Goal: Complete application form: Complete application form

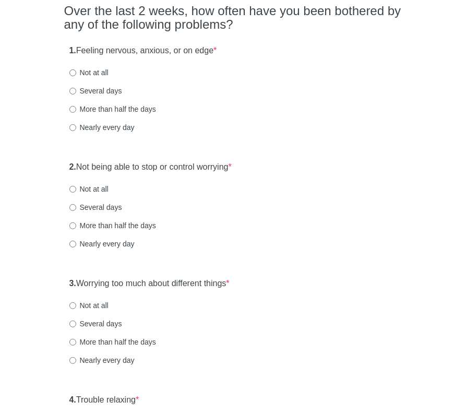
scroll to position [104, 0]
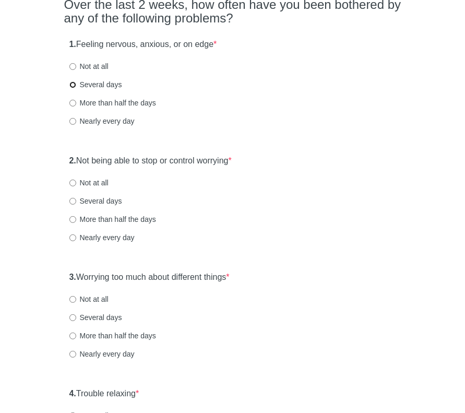
click at [73, 83] on input "Several days" at bounding box center [72, 84] width 7 height 7
radio input "true"
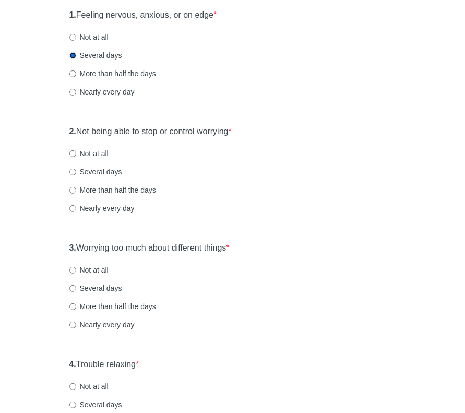
scroll to position [209, 0]
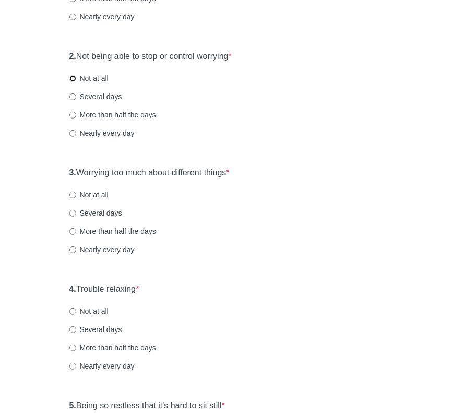
click at [73, 76] on input "Not at all" at bounding box center [72, 78] width 7 height 7
radio input "true"
click at [72, 193] on input "Not at all" at bounding box center [72, 195] width 7 height 7
radio input "true"
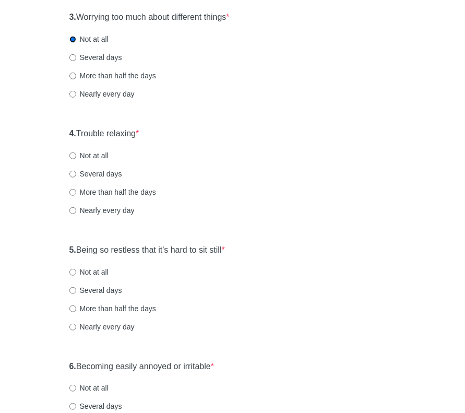
scroll to position [366, 0]
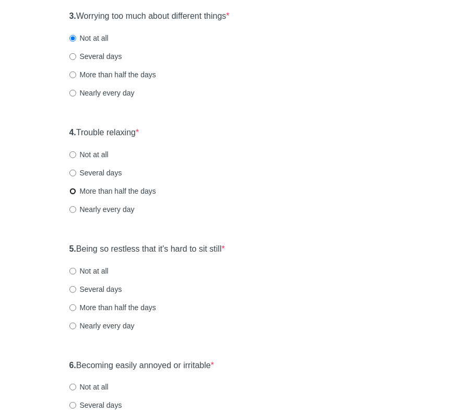
click at [74, 192] on input "More than half the days" at bounding box center [72, 191] width 7 height 7
radio input "true"
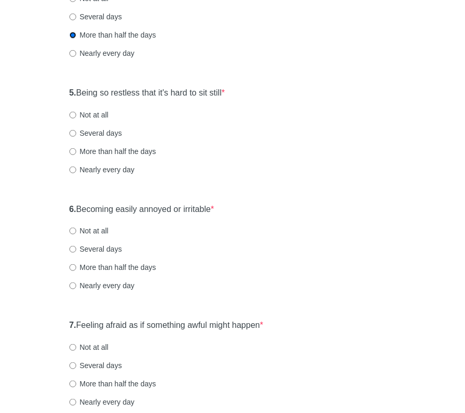
scroll to position [522, 0]
click at [72, 151] on input "More than half the days" at bounding box center [72, 151] width 7 height 7
radio input "true"
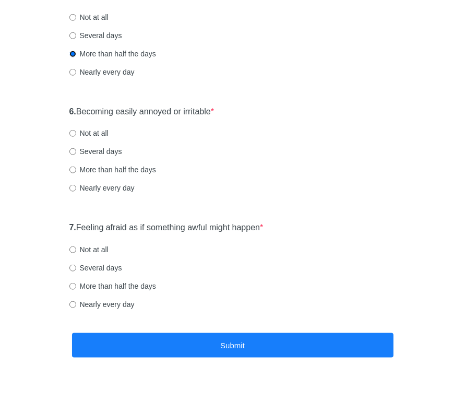
scroll to position [627, 0]
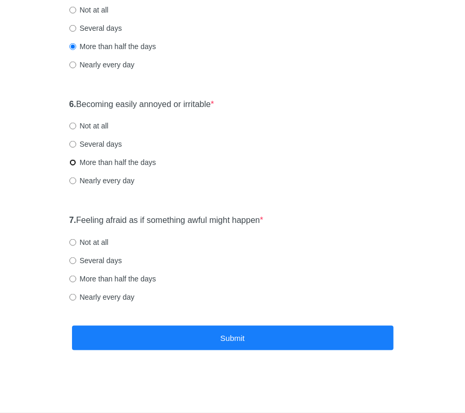
click at [74, 166] on input "More than half the days" at bounding box center [72, 162] width 7 height 7
radio input "true"
click at [73, 259] on input "Several days" at bounding box center [72, 260] width 7 height 7
radio input "true"
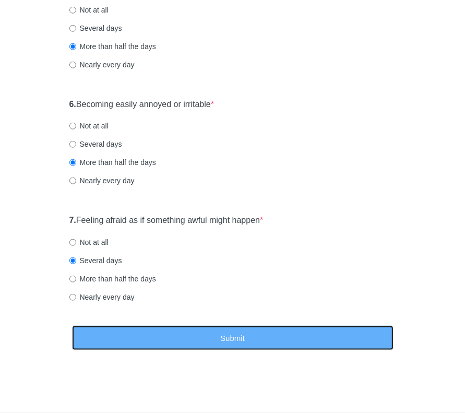
click at [247, 345] on button "Submit" at bounding box center [233, 338] width 322 height 25
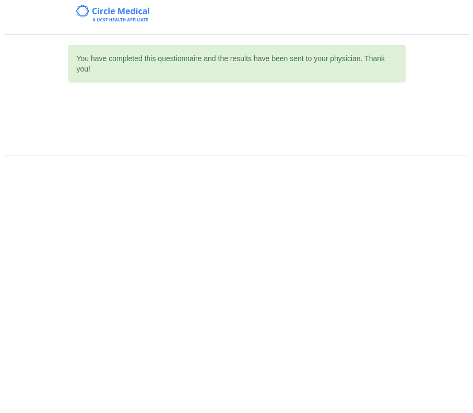
scroll to position [0, 0]
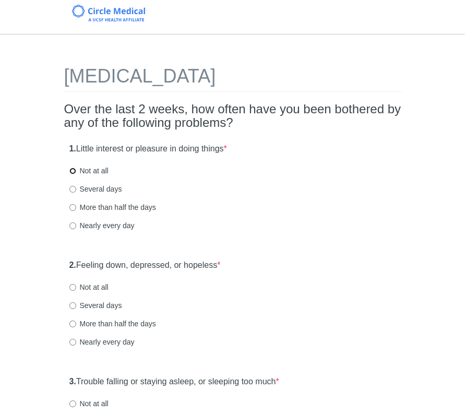
click at [74, 172] on input "Not at all" at bounding box center [72, 171] width 7 height 7
radio input "true"
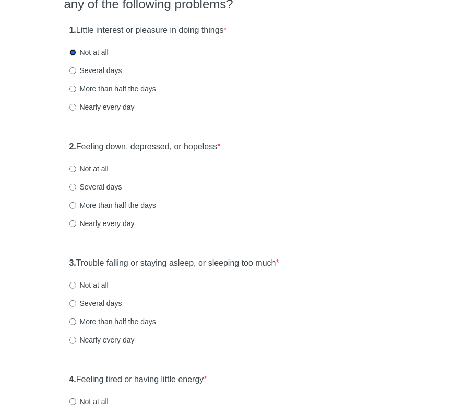
scroll to position [157, 0]
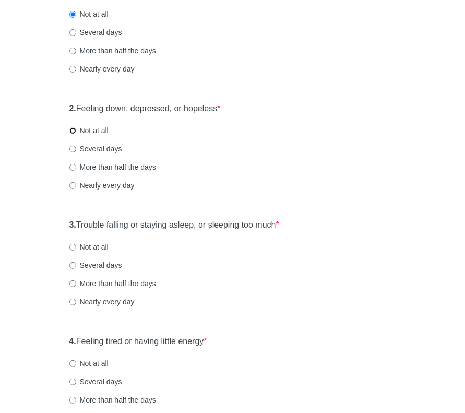
click at [73, 129] on input "Not at all" at bounding box center [72, 130] width 7 height 7
radio input "true"
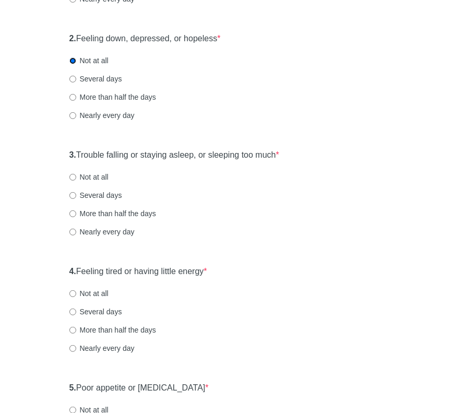
scroll to position [261, 0]
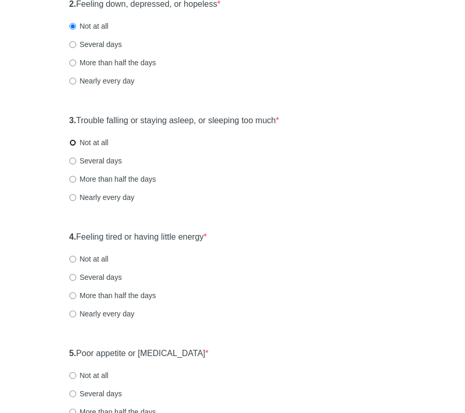
click at [73, 142] on input "Not at all" at bounding box center [72, 142] width 7 height 7
radio input "true"
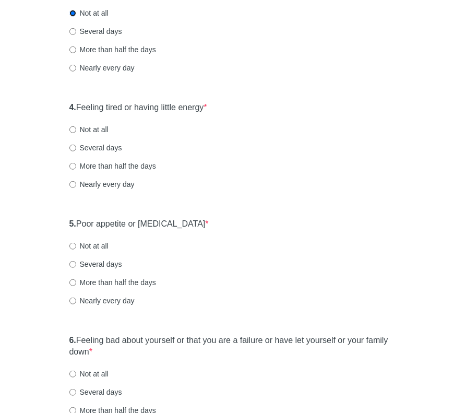
scroll to position [418, 0]
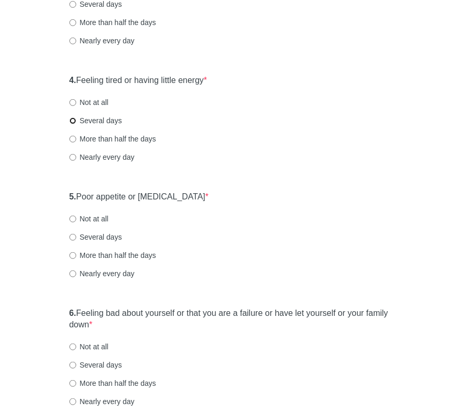
click at [71, 121] on input "Several days" at bounding box center [72, 121] width 7 height 7
radio input "true"
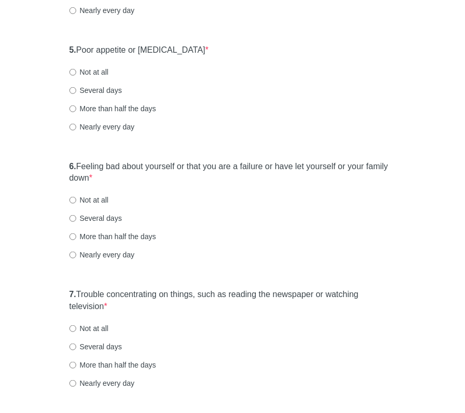
scroll to position [574, 0]
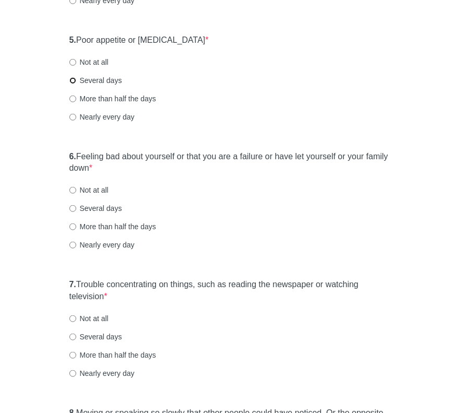
click at [73, 79] on input "Several days" at bounding box center [72, 80] width 7 height 7
radio input "true"
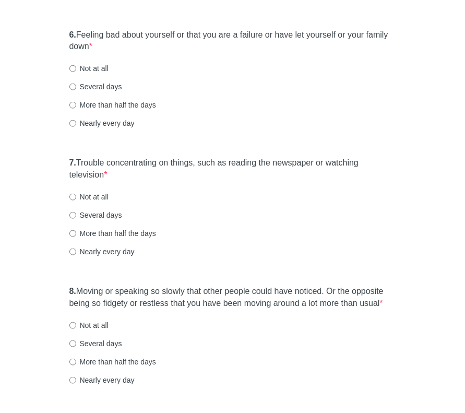
scroll to position [679, 0]
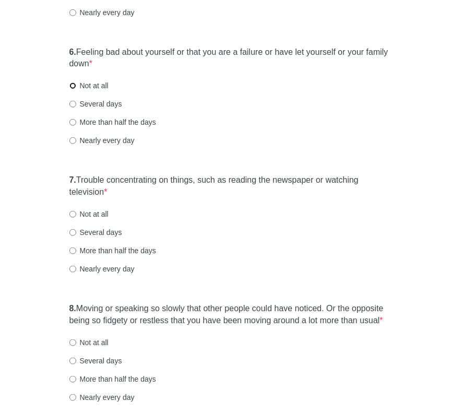
click at [74, 86] on input "Not at all" at bounding box center [72, 86] width 7 height 7
radio input "true"
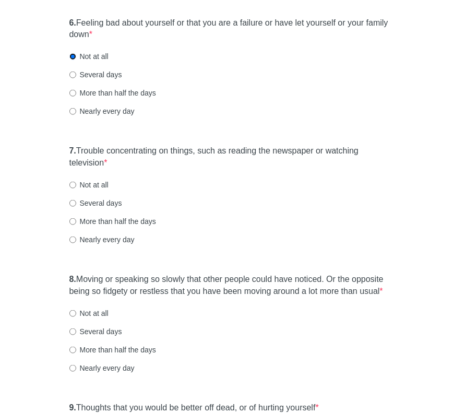
scroll to position [731, 0]
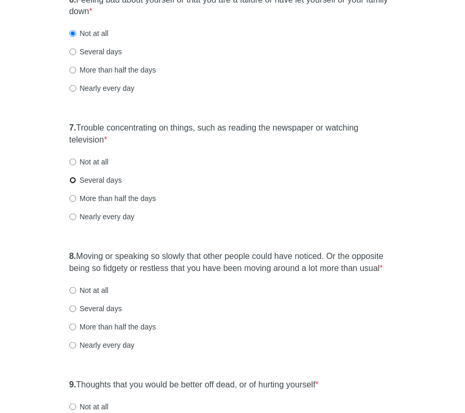
click at [73, 179] on input "Several days" at bounding box center [72, 180] width 7 height 7
radio input "true"
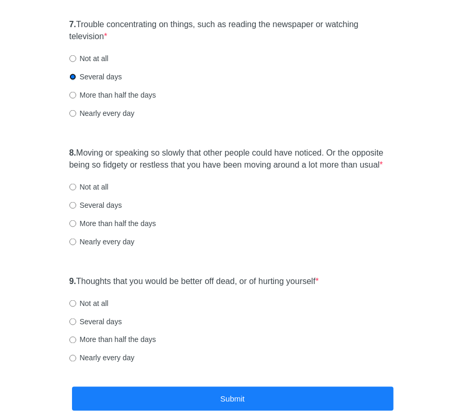
scroll to position [836, 0]
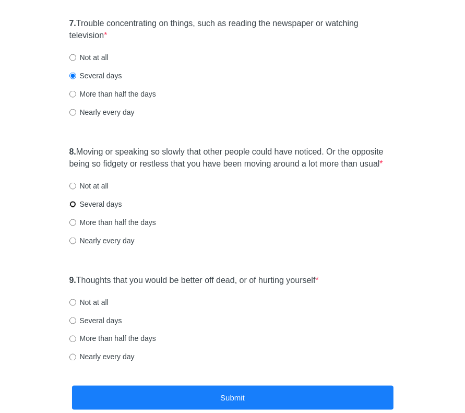
click at [75, 204] on input "Several days" at bounding box center [72, 204] width 7 height 7
radio input "true"
click at [74, 300] on input "Not at all" at bounding box center [72, 302] width 7 height 7
radio input "true"
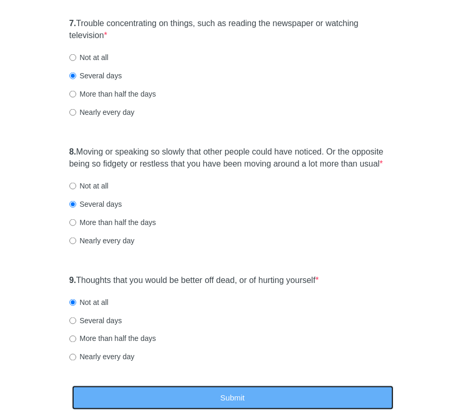
click at [248, 392] on button "Submit" at bounding box center [233, 398] width 322 height 25
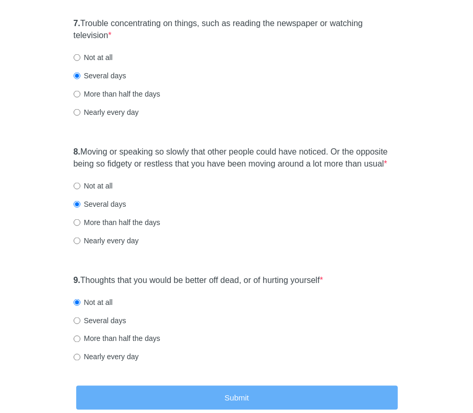
scroll to position [0, 0]
